Goal: Task Accomplishment & Management: Use online tool/utility

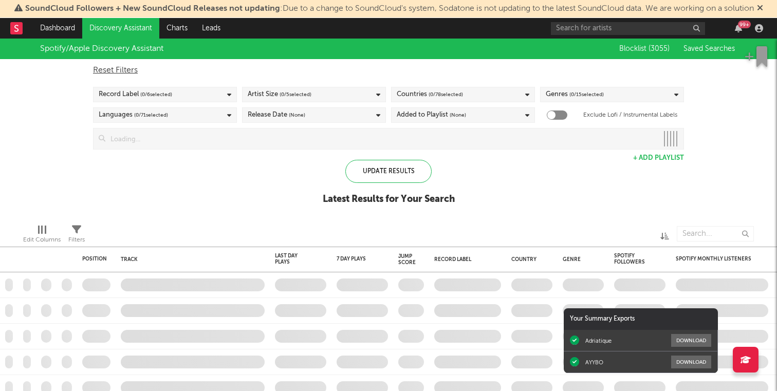
click at [763, 8] on icon at bounding box center [759, 8] width 6 height 8
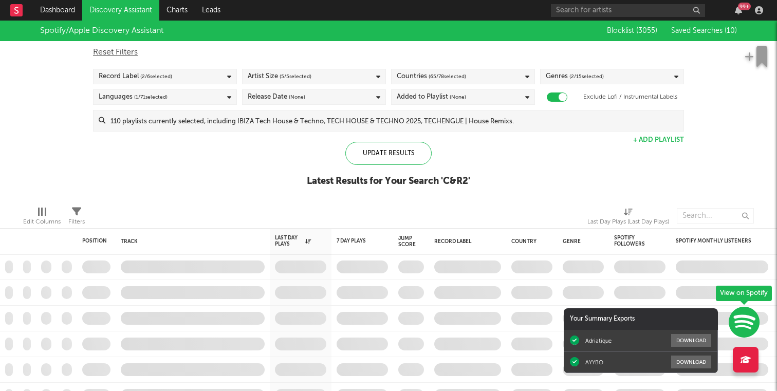
checkbox input "true"
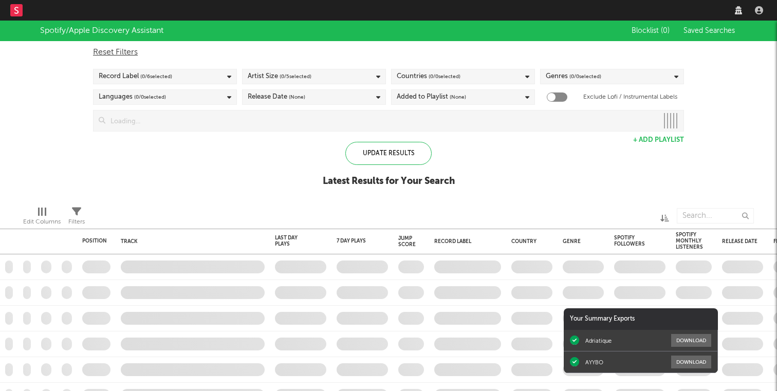
checkbox input "true"
